Goal: Task Accomplishment & Management: Use online tool/utility

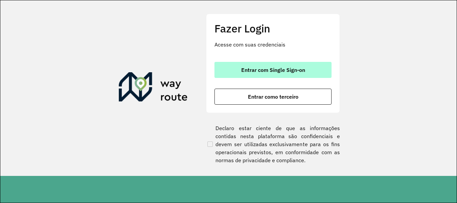
click at [265, 71] on span "Entrar com Single Sign-on" at bounding box center [273, 69] width 64 height 5
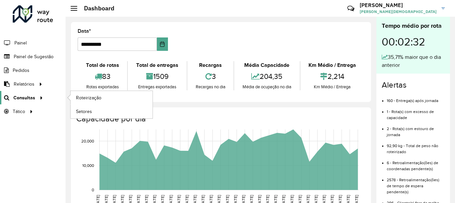
click at [27, 97] on span "Consultas" at bounding box center [24, 97] width 22 height 7
click at [95, 101] on span "Roteirização" at bounding box center [89, 97] width 27 height 7
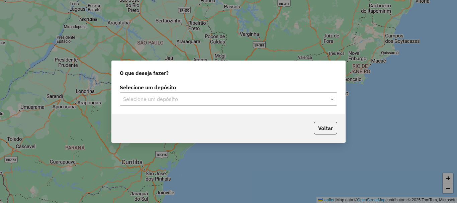
click at [328, 97] on div at bounding box center [229, 99] width 218 height 9
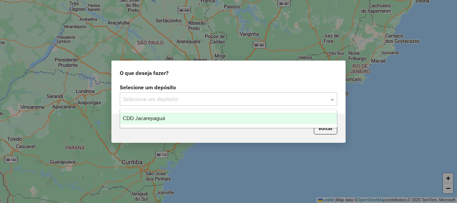
click at [165, 114] on div "CDD Jacarepaguá" at bounding box center [228, 118] width 217 height 11
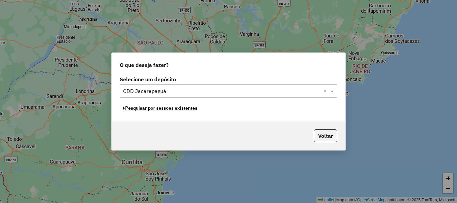
click at [172, 109] on button "Pesquisar por sessões existentes" at bounding box center [160, 108] width 81 height 10
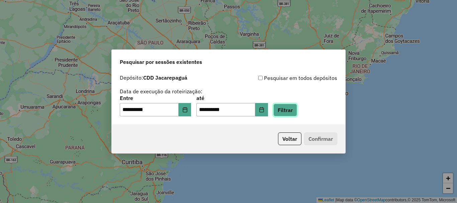
drag, startPoint x: 288, startPoint y: 113, endPoint x: 285, endPoint y: 110, distance: 3.8
click at [288, 112] on button "Filtrar" at bounding box center [285, 110] width 24 height 13
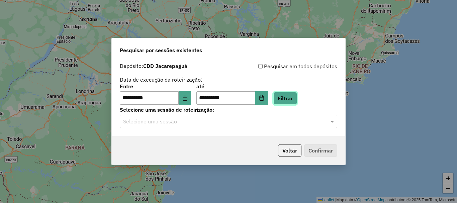
click at [294, 100] on button "Filtrar" at bounding box center [285, 98] width 24 height 13
click at [189, 122] on input "text" at bounding box center [221, 122] width 197 height 8
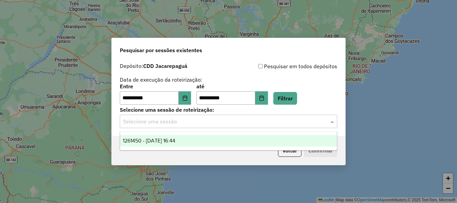
click at [174, 143] on span "1261450 - 08/09/2025 16:44" at bounding box center [149, 141] width 53 height 6
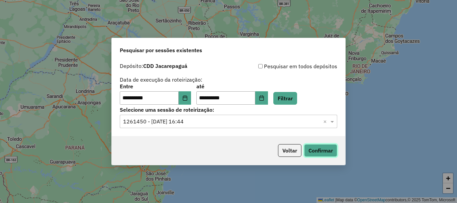
click at [317, 152] on button "Confirmar" at bounding box center [320, 150] width 33 height 13
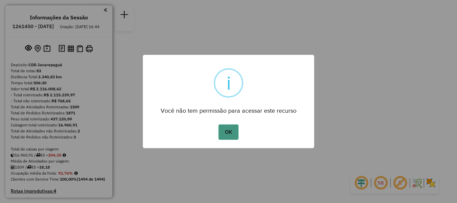
click at [228, 130] on button "OK" at bounding box center [229, 131] width 20 height 15
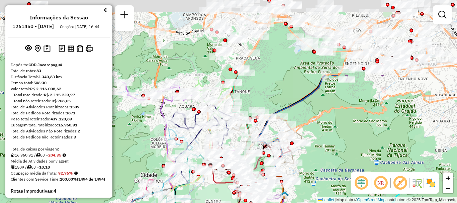
drag, startPoint x: 242, startPoint y: 87, endPoint x: 221, endPoint y: 199, distance: 114.7
click at [220, 185] on icon at bounding box center [246, 174] width 72 height 22
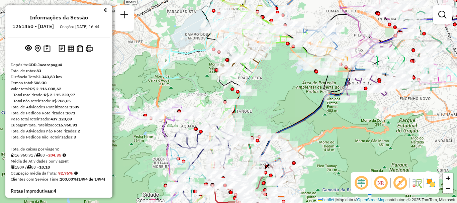
click at [119, 170] on div "Janela de atendimento Grade de atendimento Capacidade Transportadoras Veículos …" at bounding box center [228, 101] width 457 height 203
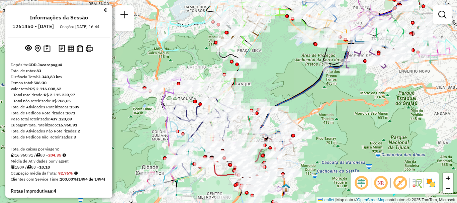
drag, startPoint x: 276, startPoint y: 124, endPoint x: 275, endPoint y: 97, distance: 27.4
click at [275, 97] on div "Janela de atendimento Grade de atendimento Capacidade Transportadoras Veículos …" at bounding box center [228, 101] width 457 height 203
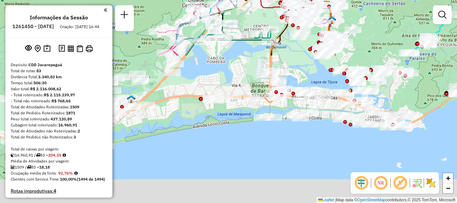
drag, startPoint x: 223, startPoint y: 175, endPoint x: 269, endPoint y: 7, distance: 174.2
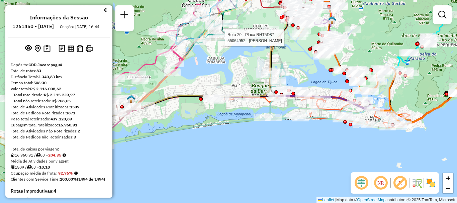
select select "**********"
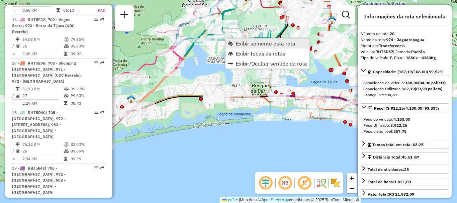
scroll to position [1029, 0]
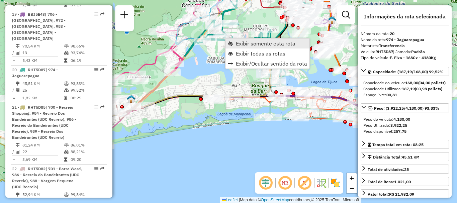
click at [237, 44] on span "Exibir somente esta rota" at bounding box center [266, 43] width 60 height 5
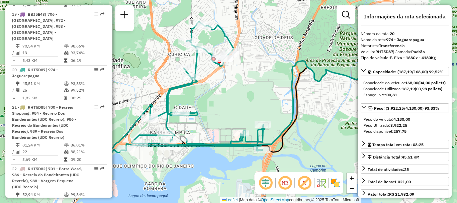
drag, startPoint x: 232, startPoint y: 111, endPoint x: 240, endPoint y: 109, distance: 8.2
click at [240, 109] on div "Janela de atendimento Grade de atendimento Capacidade Transportadoras Veículos …" at bounding box center [228, 101] width 457 height 203
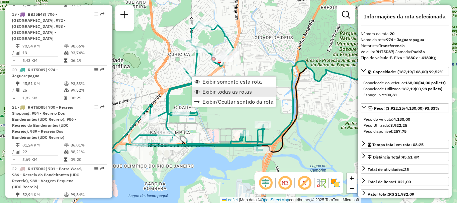
click at [211, 92] on span "Exibir todas as rotas" at bounding box center [227, 91] width 50 height 5
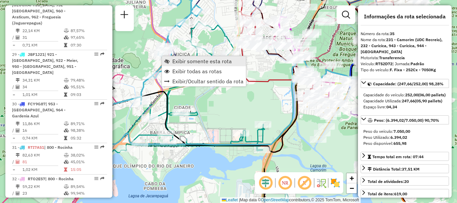
scroll to position [1645, 0]
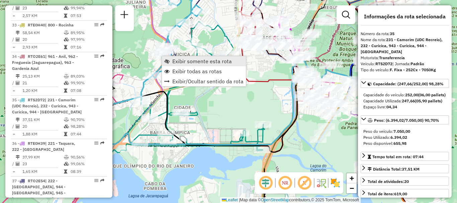
click at [174, 63] on span "Exibir somente esta rota" at bounding box center [202, 61] width 60 height 5
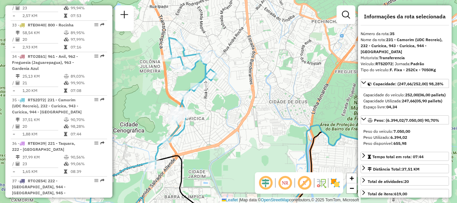
drag, startPoint x: 208, startPoint y: 71, endPoint x: 220, endPoint y: 98, distance: 29.7
click at [220, 98] on div "Janela de atendimento Grade de atendimento Capacidade Transportadoras Veículos …" at bounding box center [228, 101] width 457 height 203
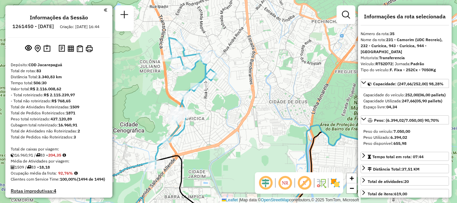
scroll to position [2844, 0]
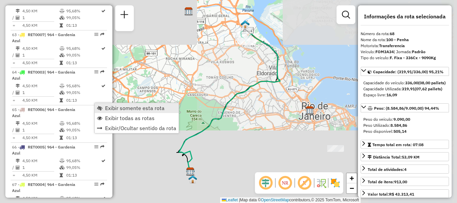
click at [115, 108] on span "Exibir somente esta rota" at bounding box center [135, 107] width 60 height 5
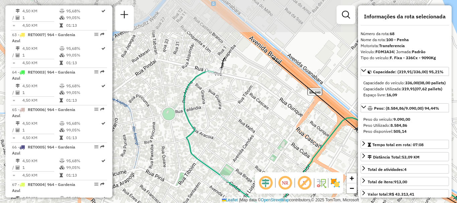
drag, startPoint x: 207, startPoint y: 37, endPoint x: 218, endPoint y: 114, distance: 78.3
click at [218, 114] on div "Janela de atendimento Grade de atendimento Capacidade Transportadoras Veículos …" at bounding box center [228, 101] width 457 height 203
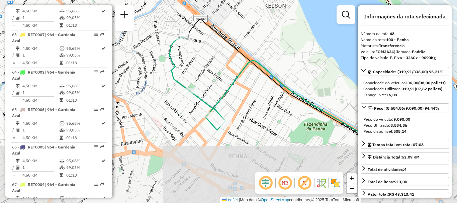
drag, startPoint x: 247, startPoint y: 147, endPoint x: 205, endPoint y: 58, distance: 98.6
click at [205, 58] on div "Janela de atendimento Grade de atendimento Capacidade Transportadoras Veículos …" at bounding box center [228, 101] width 457 height 203
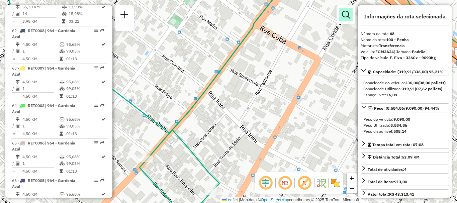
scroll to position [1596, 0]
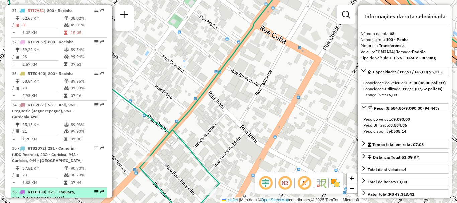
click at [94, 190] on em at bounding box center [96, 192] width 4 height 4
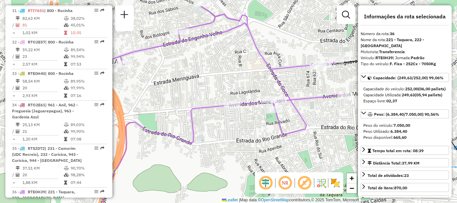
drag, startPoint x: 208, startPoint y: 37, endPoint x: 264, endPoint y: 45, distance: 56.7
click at [264, 45] on div "Janela de atendimento Grade de atendimento Capacidade Transportadoras Veículos …" at bounding box center [228, 101] width 457 height 203
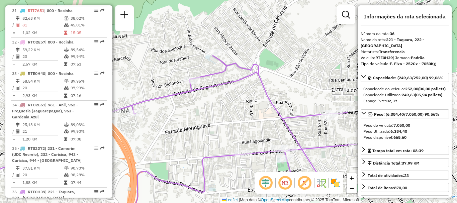
drag, startPoint x: 229, startPoint y: 23, endPoint x: 241, endPoint y: 76, distance: 54.1
click at [241, 76] on div "Janela de atendimento Grade de atendimento Capacidade Transportadoras Veículos …" at bounding box center [228, 101] width 457 height 203
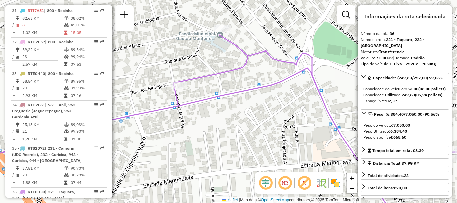
drag, startPoint x: 242, startPoint y: 76, endPoint x: 276, endPoint y: 69, distance: 34.8
click at [276, 69] on div "Janela de atendimento Grade de atendimento Capacidade Transportadoras Veículos …" at bounding box center [228, 101] width 457 height 203
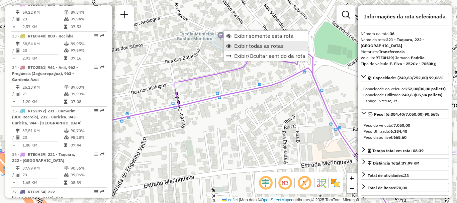
scroll to position [1689, 0]
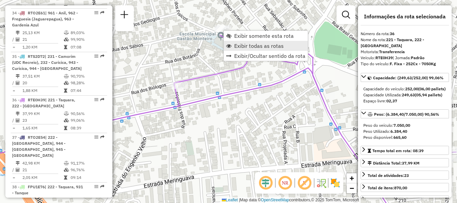
click at [241, 45] on span "Exibir todas as rotas" at bounding box center [259, 45] width 50 height 5
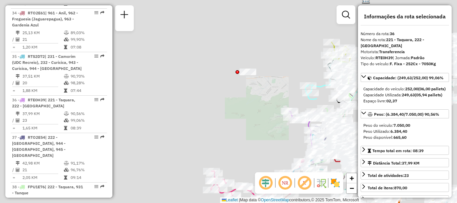
drag, startPoint x: 326, startPoint y: 120, endPoint x: 193, endPoint y: 76, distance: 140.6
click at [194, 80] on div "Janela de atendimento Grade de atendimento Capacidade Transportadoras Veículos …" at bounding box center [228, 101] width 457 height 203
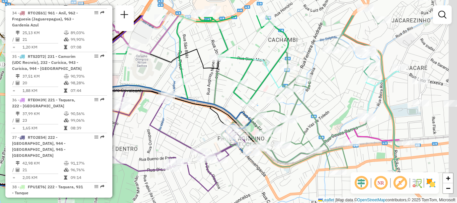
drag, startPoint x: 307, startPoint y: 89, endPoint x: 189, endPoint y: 117, distance: 120.9
click at [190, 121] on div "Rota 38 - Placa FPU1E76 55063049 - 28.895.695 [PERSON_NAME] de atendimento Grad…" at bounding box center [228, 101] width 457 height 203
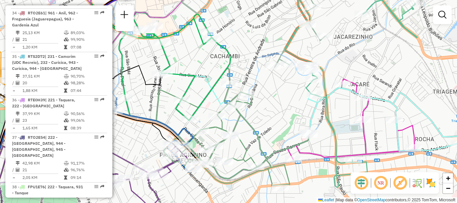
drag, startPoint x: 383, startPoint y: 98, endPoint x: 349, endPoint y: 115, distance: 38.5
click at [349, 115] on div "Rota 38 - Placa FPU1E76 55063049 - 28.895.695 [PERSON_NAME] de atendimento Grad…" at bounding box center [228, 101] width 457 height 203
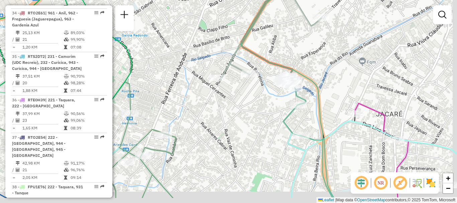
drag, startPoint x: 357, startPoint y: 121, endPoint x: 322, endPoint y: 96, distance: 42.6
click at [322, 96] on icon at bounding box center [354, 76] width 227 height 244
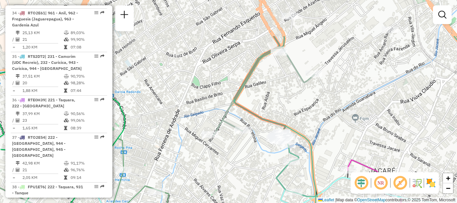
drag, startPoint x: 321, startPoint y: 39, endPoint x: 310, endPoint y: 103, distance: 65.6
click at [311, 104] on div "Rota 38 - Placa FPU1E76 55063049 - 28.895.695 [PERSON_NAME] de atendimento Grad…" at bounding box center [228, 101] width 457 height 203
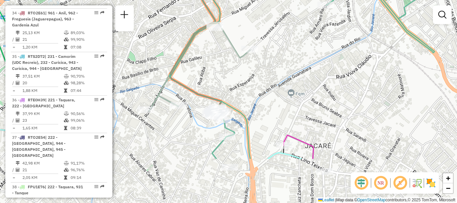
drag, startPoint x: 262, startPoint y: 150, endPoint x: 228, endPoint y: 81, distance: 76.8
click at [228, 80] on div "Rota 38 - Placa FPU1E76 55063049 - 28.895.695 [PERSON_NAME] de atendimento Grad…" at bounding box center [228, 101] width 457 height 203
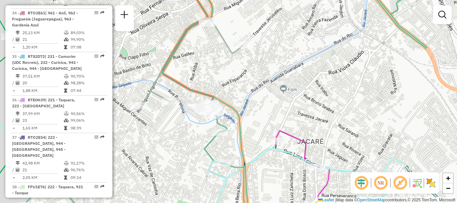
drag, startPoint x: 225, startPoint y: 136, endPoint x: 239, endPoint y: 131, distance: 14.9
click at [276, 140] on div "Rota 38 - Placa FPU1E76 55063049 - 28.895.695 [PERSON_NAME] Rota 2 - Placa VAN0…" at bounding box center [228, 101] width 457 height 203
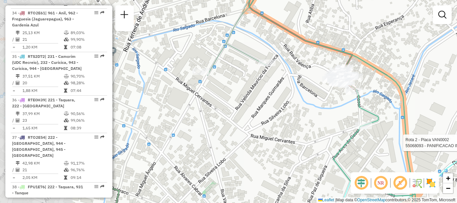
drag, startPoint x: 256, startPoint y: 123, endPoint x: 352, endPoint y: 123, distance: 96.0
click at [352, 123] on div "Rota 38 - Placa FPU1E76 55063049 - 28.895.695 [PERSON_NAME] Rota 2 - Placa VAN0…" at bounding box center [228, 101] width 457 height 203
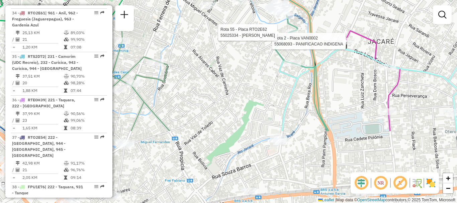
drag, startPoint x: 254, startPoint y: 141, endPoint x: 242, endPoint y: 49, distance: 92.7
click at [242, 49] on div "Rota 38 - Placa FPU1E76 55063049 - 28.895.695 [PERSON_NAME] Rota 2 - Placa VAN0…" at bounding box center [228, 101] width 457 height 203
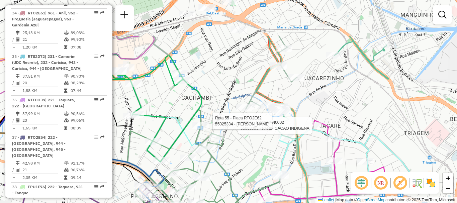
drag, startPoint x: 238, startPoint y: 96, endPoint x: 261, endPoint y: 144, distance: 53.1
click at [253, 153] on div "Rota 38 - Placa FPU1E76 55063049 - 28.895.695 [PERSON_NAME] Rota 2 - Placa VAN0…" at bounding box center [228, 101] width 457 height 203
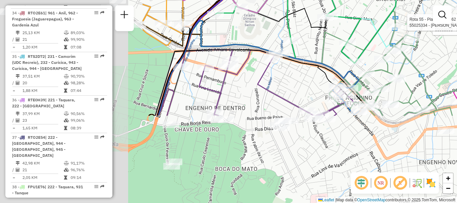
drag, startPoint x: 223, startPoint y: 67, endPoint x: 412, endPoint y: -40, distance: 218.0
click at [412, 0] on html "Aguarde... Pop-up bloqueado! Seu navegador bloqueou automáticamente a abertura …" at bounding box center [228, 101] width 457 height 203
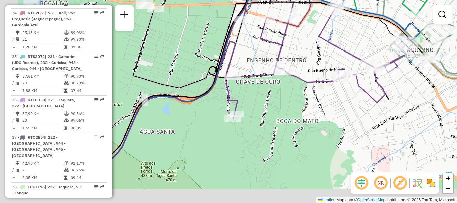
drag, startPoint x: 200, startPoint y: 156, endPoint x: 432, endPoint y: 19, distance: 269.3
click at [432, 19] on div "Rota 38 - Placa FPU1E76 55063049 - 28.895.695 [PERSON_NAME] Rota 2 - Placa VAN0…" at bounding box center [228, 101] width 457 height 203
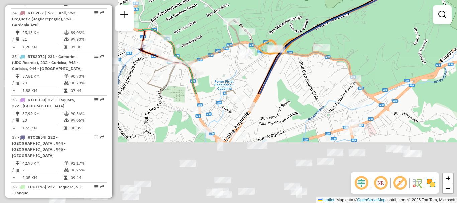
drag, startPoint x: 193, startPoint y: 162, endPoint x: 384, endPoint y: 24, distance: 235.9
click at [384, 24] on div "Rota 38 - Placa FPU1E76 55063049 - 28.895.695 [PERSON_NAME] Rota 2 - Placa VAN0…" at bounding box center [228, 101] width 457 height 203
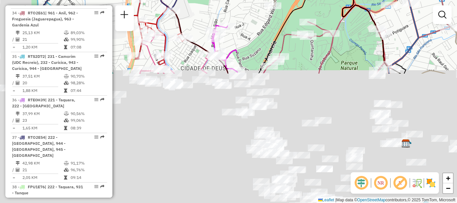
drag, startPoint x: 242, startPoint y: 153, endPoint x: 322, endPoint y: -3, distance: 175.1
click at [322, 0] on html "Aguarde... Pop-up bloqueado! Seu navegador bloqueou automáticamente a abertura …" at bounding box center [228, 101] width 457 height 203
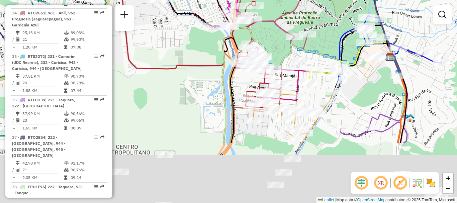
drag, startPoint x: 295, startPoint y: 123, endPoint x: 277, endPoint y: 42, distance: 82.6
click at [277, 42] on div "Rota 38 - Placa FPU1E76 55063049 - 28.895.695 [PERSON_NAME] Rota 2 - Placa VAN0…" at bounding box center [228, 101] width 457 height 203
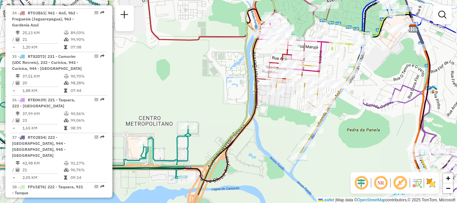
drag, startPoint x: 244, startPoint y: 161, endPoint x: 278, endPoint y: 154, distance: 34.8
click at [252, 189] on div "Rota 38 - Placa FPU1E76 55063049 - 28.895.695 [PERSON_NAME] Rota 2 - Placa VAN0…" at bounding box center [228, 101] width 457 height 203
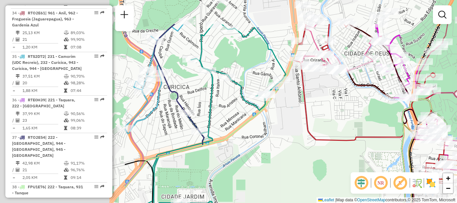
drag, startPoint x: 166, startPoint y: 77, endPoint x: 336, endPoint y: 122, distance: 176.4
click at [336, 122] on div "Rota 38 - Placa FPU1E76 55063049 - 28.895.695 [PERSON_NAME] Rota 2 - Placa VAN0…" at bounding box center [228, 101] width 457 height 203
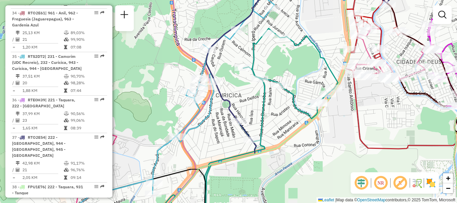
drag, startPoint x: 180, startPoint y: 68, endPoint x: 234, endPoint y: 78, distance: 55.0
click at [233, 77] on div "Rota 38 - Placa FPU1E76 55063049 - 28.895.695 [PERSON_NAME] Rota 2 - Placa VAN0…" at bounding box center [228, 101] width 457 height 203
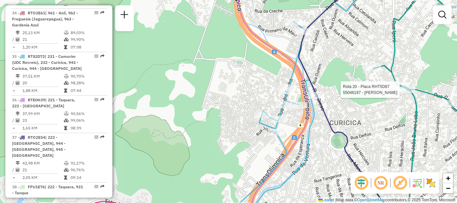
drag, startPoint x: 349, startPoint y: 103, endPoint x: 347, endPoint y: 109, distance: 6.0
click at [353, 122] on div "Rota 38 - Placa FPU1E76 55063049 - 28.895.695 [PERSON_NAME] Rota 2 - Placa VAN0…" at bounding box center [228, 101] width 457 height 203
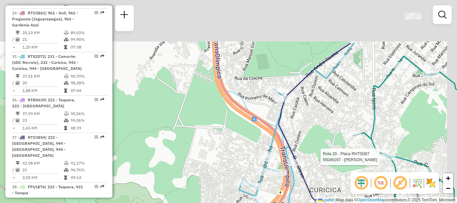
drag, startPoint x: 327, startPoint y: 48, endPoint x: 300, endPoint y: 112, distance: 68.9
click at [296, 125] on div "Rota 38 - Placa FPU1E76 55063049 - 28.895.695 [PERSON_NAME] Rota 2 - Placa VAN0…" at bounding box center [228, 101] width 457 height 203
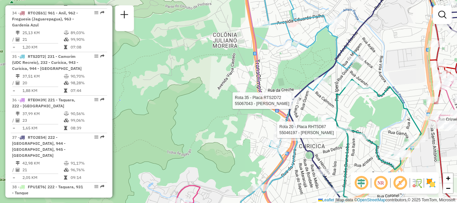
select select "**********"
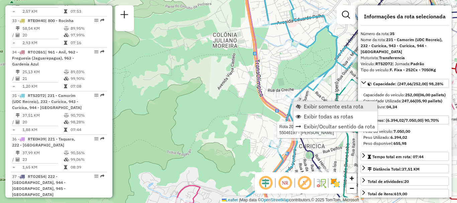
scroll to position [1645, 0]
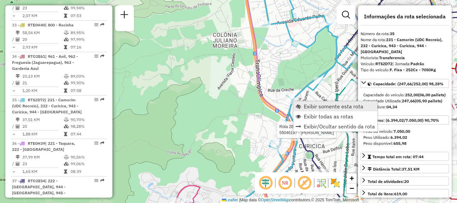
click at [309, 106] on span "Exibir somente esta rota" at bounding box center [334, 106] width 60 height 5
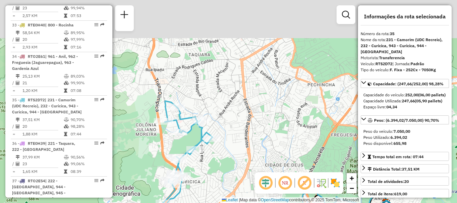
drag, startPoint x: 255, startPoint y: 40, endPoint x: 270, endPoint y: 159, distance: 119.8
click at [269, 159] on div "Janela de atendimento Grade de atendimento Capacidade Transportadoras Veículos …" at bounding box center [228, 101] width 457 height 203
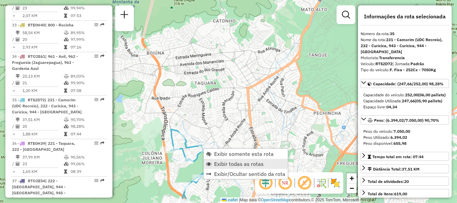
click at [222, 162] on span "Exibir todas as rotas" at bounding box center [239, 163] width 50 height 5
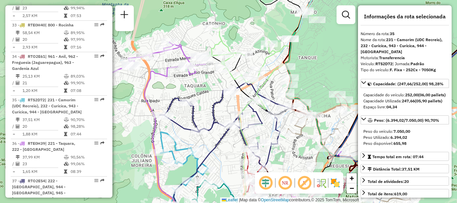
drag, startPoint x: 327, startPoint y: 59, endPoint x: 298, endPoint y: 59, distance: 28.8
click at [302, 59] on div "Janela de atendimento Grade de atendimento Capacidade Transportadoras Veículos …" at bounding box center [228, 101] width 457 height 203
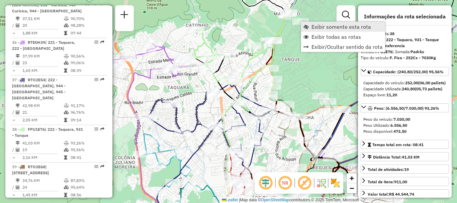
scroll to position [1763, 0]
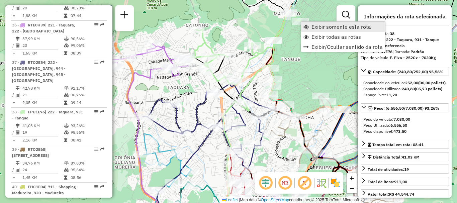
click at [314, 26] on span "Exibir somente esta rota" at bounding box center [342, 26] width 60 height 5
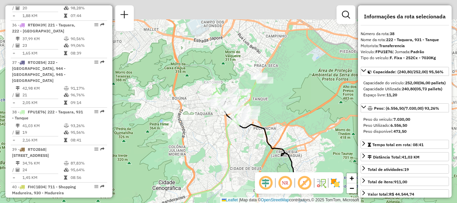
click at [285, 84] on div "Janela de atendimento Grade de atendimento Capacidade Transportadoras Veículos …" at bounding box center [228, 101] width 457 height 203
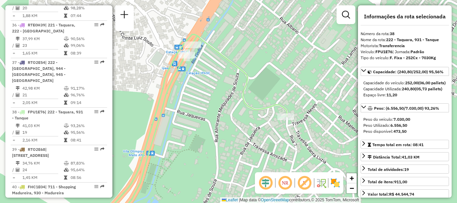
drag, startPoint x: 249, startPoint y: 106, endPoint x: 220, endPoint y: 99, distance: 29.5
click at [221, 106] on div "Janela de atendimento Grade de atendimento Capacidade Transportadoras Veículos …" at bounding box center [228, 101] width 457 height 203
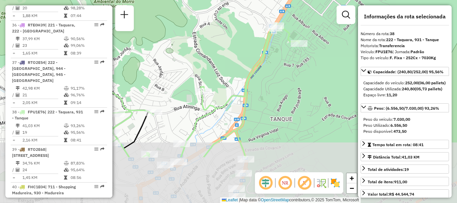
drag, startPoint x: 218, startPoint y: 137, endPoint x: 272, endPoint y: 44, distance: 106.9
click at [272, 44] on icon at bounding box center [184, 90] width 230 height 134
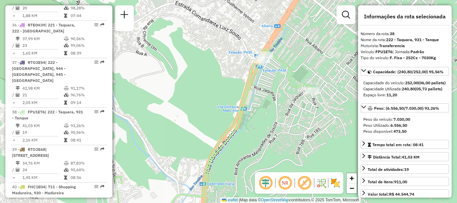
drag, startPoint x: 279, startPoint y: 52, endPoint x: 272, endPoint y: 80, distance: 28.2
click at [272, 80] on div "Janela de atendimento Grade de atendimento Capacidade Transportadoras Veículos …" at bounding box center [228, 101] width 457 height 203
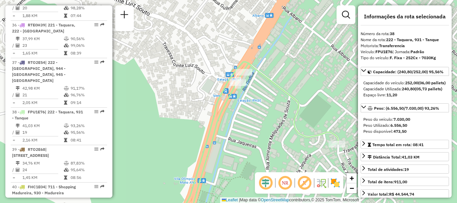
drag, startPoint x: 286, startPoint y: 96, endPoint x: 247, endPoint y: 95, distance: 38.8
click at [247, 95] on div "Janela de atendimento Grade de atendimento Capacidade Transportadoras Veículos …" at bounding box center [228, 101] width 457 height 203
